Goal: Go to known website: Access a specific website the user already knows

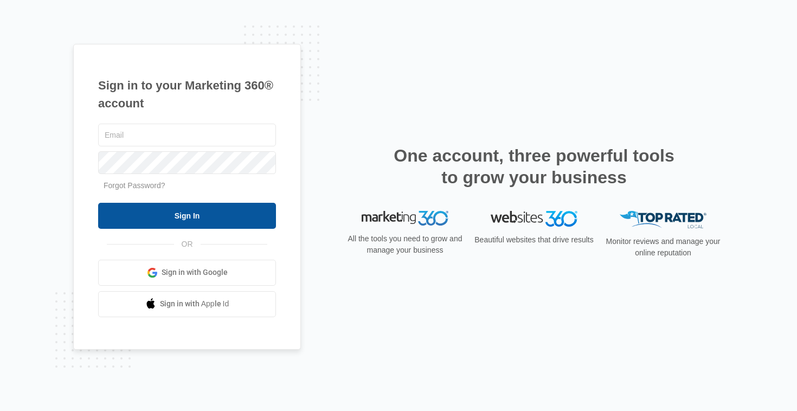
type input "[PERSON_NAME][EMAIL_ADDRESS][DOMAIN_NAME]"
click at [225, 225] on input "Sign In" at bounding box center [187, 216] width 178 height 26
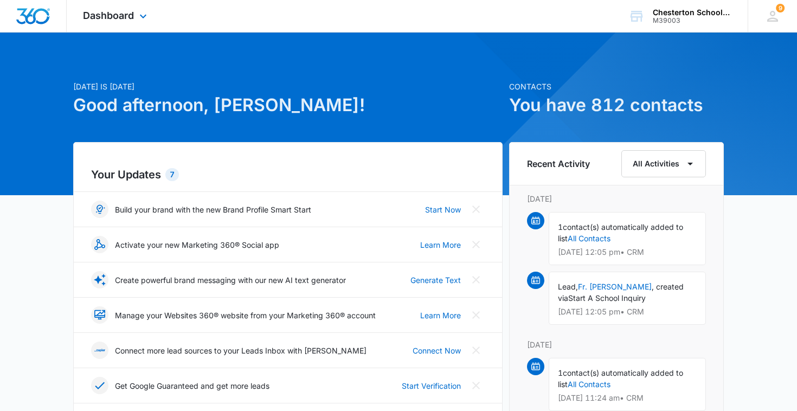
click at [116, 25] on div "Dashboard Apps Reputation Websites Forms CRM Email Social Shop Payments POS Con…" at bounding box center [116, 16] width 99 height 32
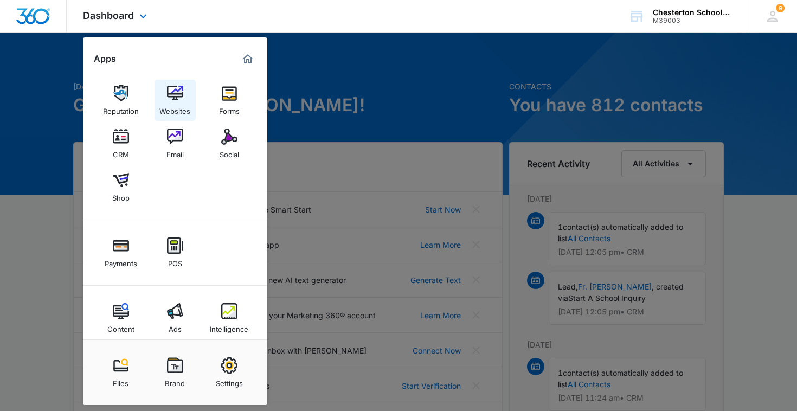
click at [170, 87] on img at bounding box center [175, 93] width 16 height 16
